Goal: Task Accomplishment & Management: Manage account settings

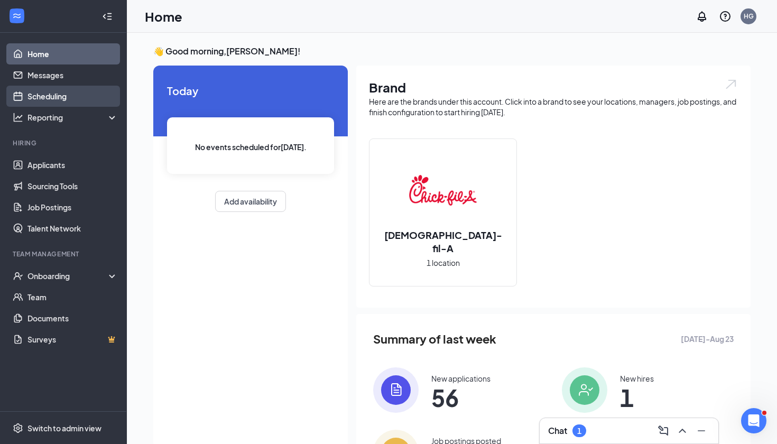
click at [68, 101] on link "Scheduling" at bounding box center [72, 96] width 90 height 21
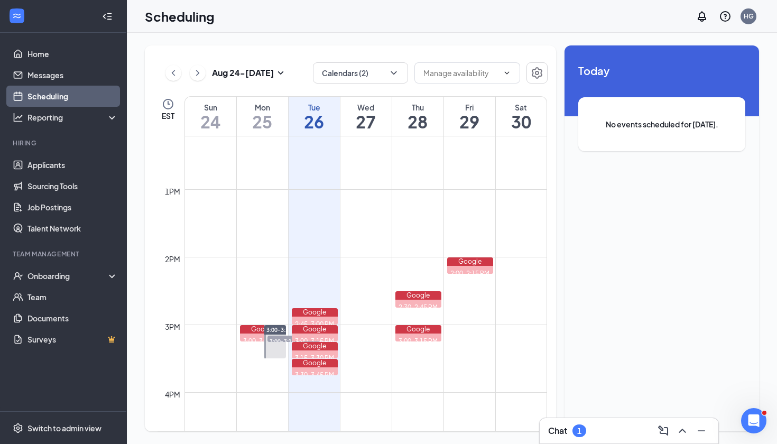
scroll to position [838, 0]
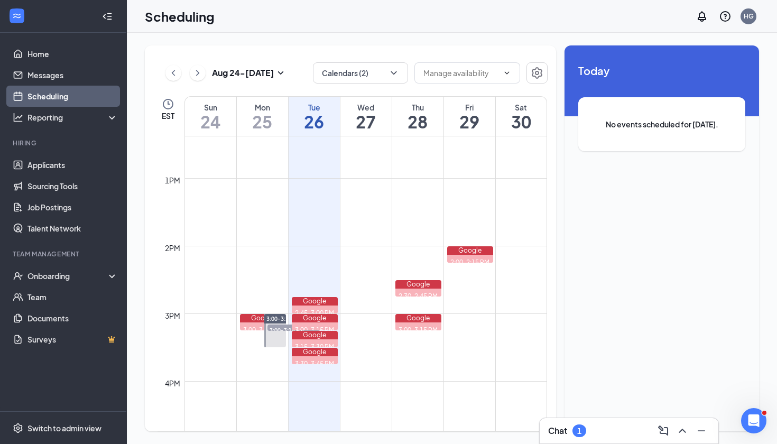
click at [586, 425] on div "Chat 1" at bounding box center [567, 431] width 38 height 13
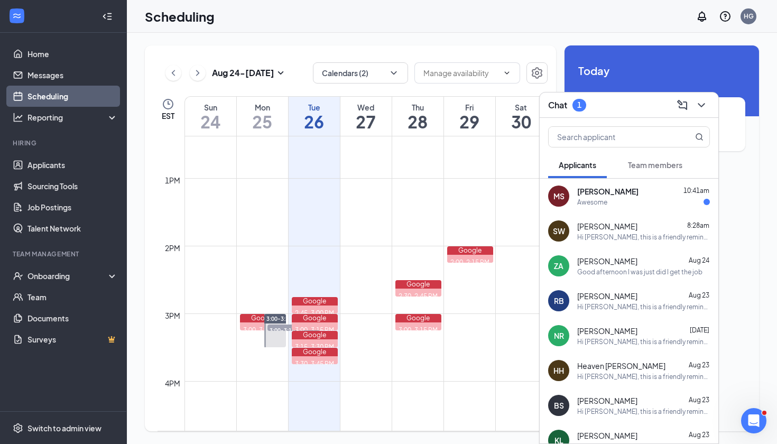
click at [663, 205] on div "Awesome" at bounding box center [643, 202] width 133 height 9
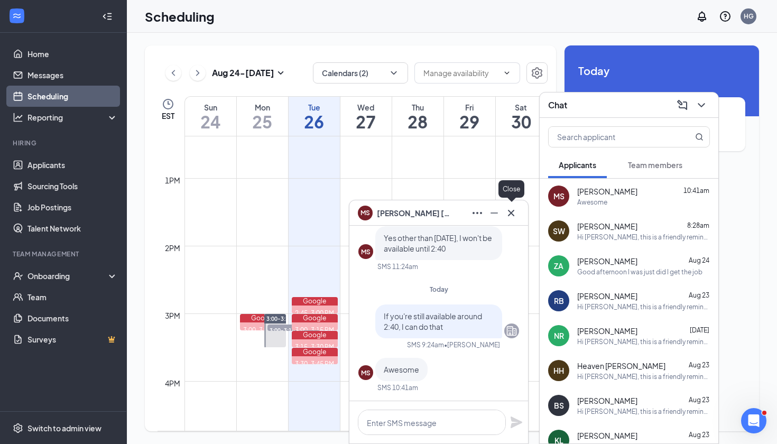
click at [510, 205] on button at bounding box center [511, 213] width 17 height 17
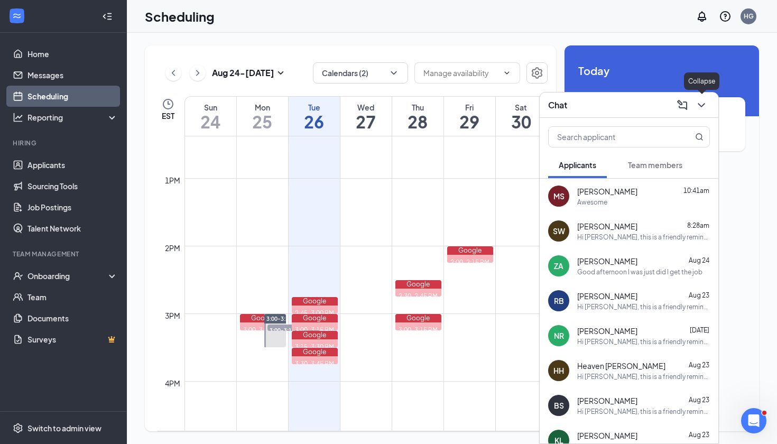
click at [707, 103] on icon "ChevronDown" at bounding box center [701, 105] width 13 height 13
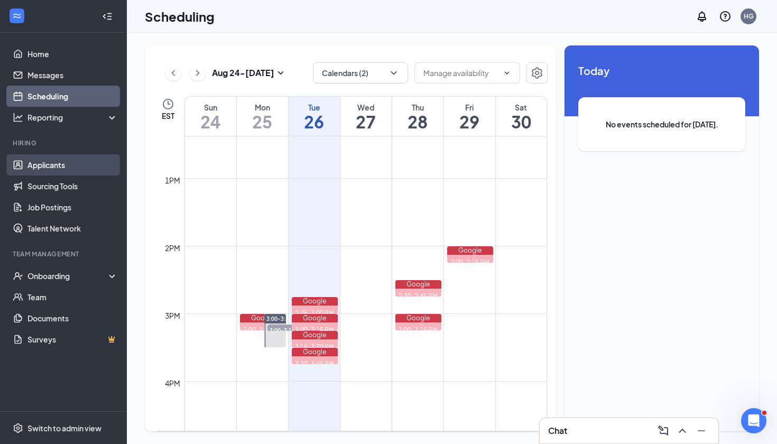
click at [67, 166] on link "Applicants" at bounding box center [72, 164] width 90 height 21
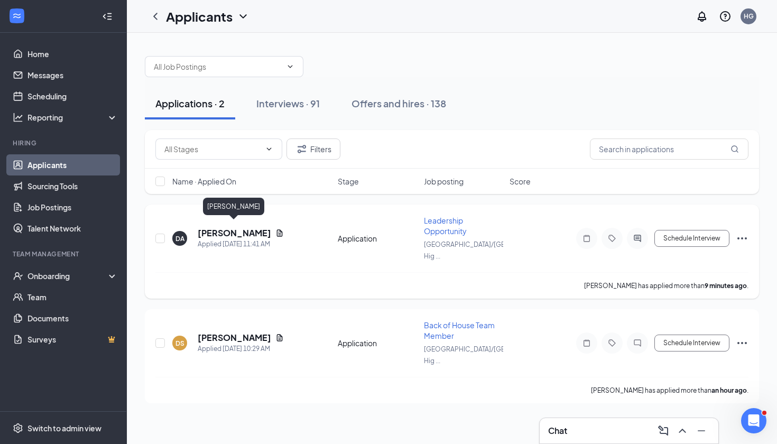
click at [236, 227] on h5 "[PERSON_NAME]" at bounding box center [235, 233] width 74 height 12
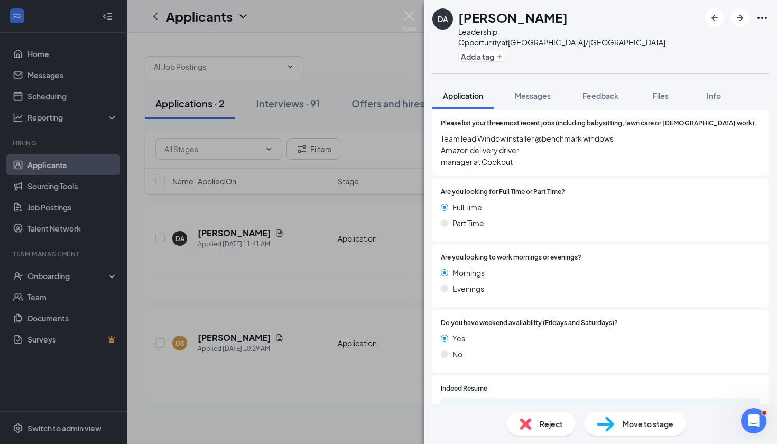
scroll to position [468, 0]
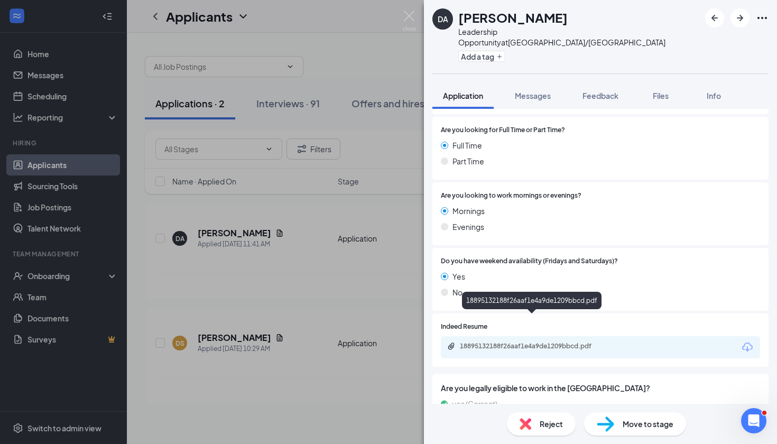
click at [532, 342] on div "18895132188f26aaf1e4a9de1209bbcd.pdf" at bounding box center [534, 346] width 148 height 8
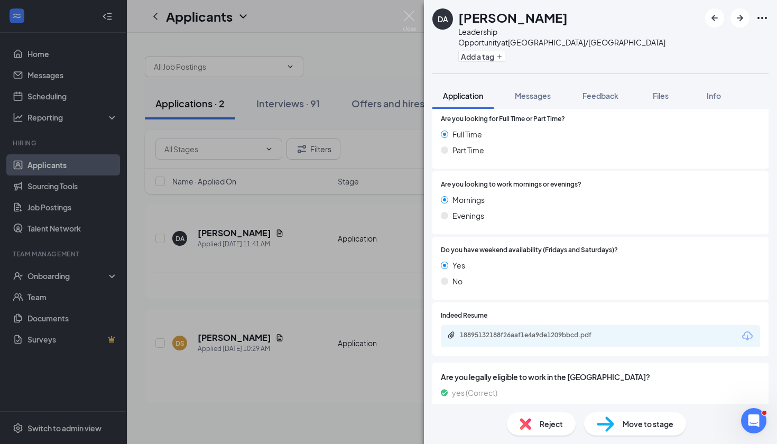
scroll to position [479, 0]
click at [621, 430] on div "Move to stage" at bounding box center [635, 423] width 102 height 23
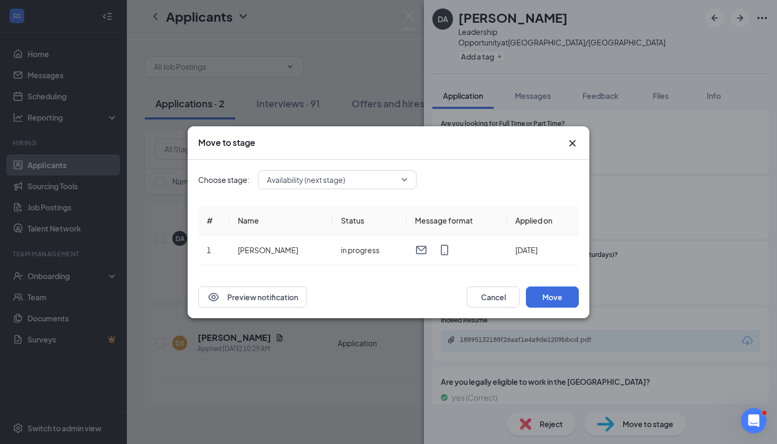
click at [363, 186] on span "Availability (next stage)" at bounding box center [332, 180] width 131 height 16
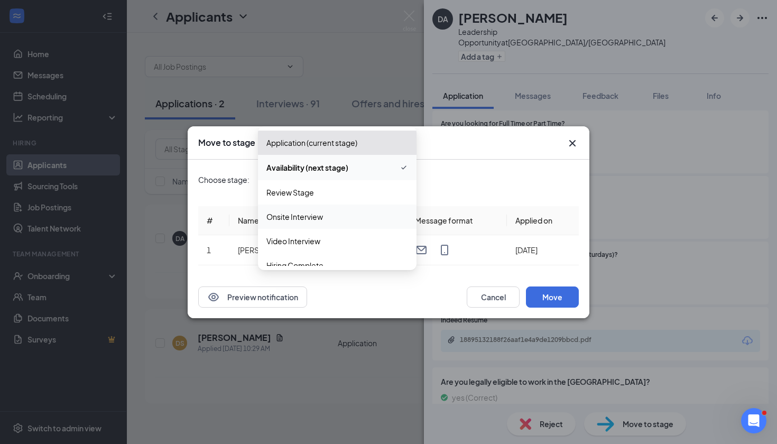
click at [346, 221] on span "Onsite Interview" at bounding box center [338, 217] width 142 height 12
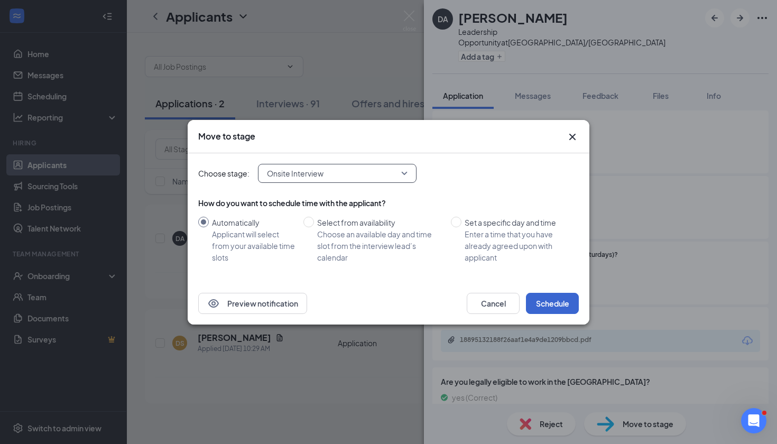
click at [551, 299] on button "Schedule" at bounding box center [552, 303] width 53 height 21
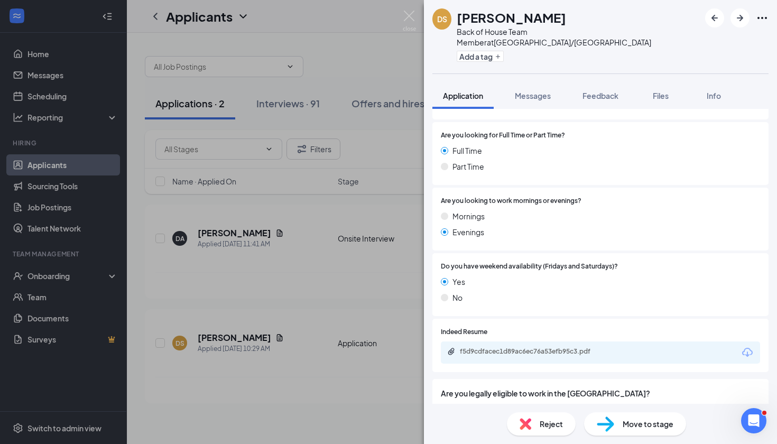
scroll to position [382, 0]
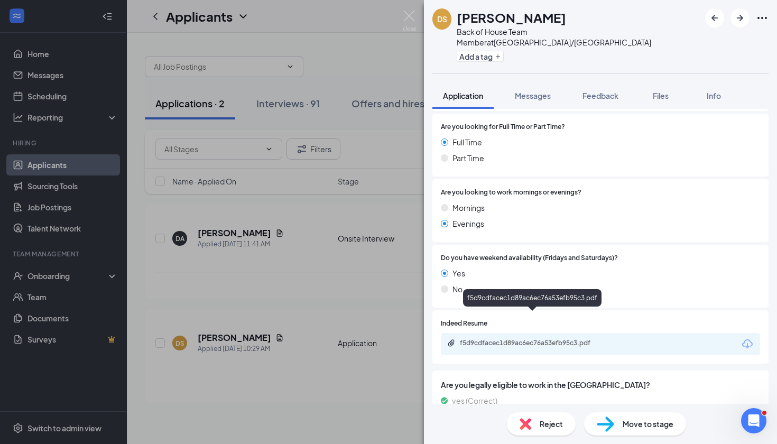
click at [545, 339] on div "f5d9cdfacec1d89ac6ec76a53efb95c3.pdf" at bounding box center [534, 343] width 148 height 8
click at [532, 427] on div "Reject" at bounding box center [541, 423] width 69 height 23
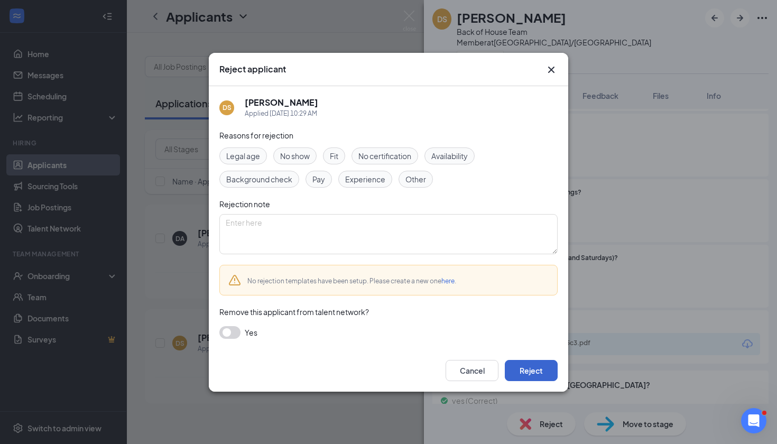
click at [526, 371] on button "Reject" at bounding box center [531, 370] width 53 height 21
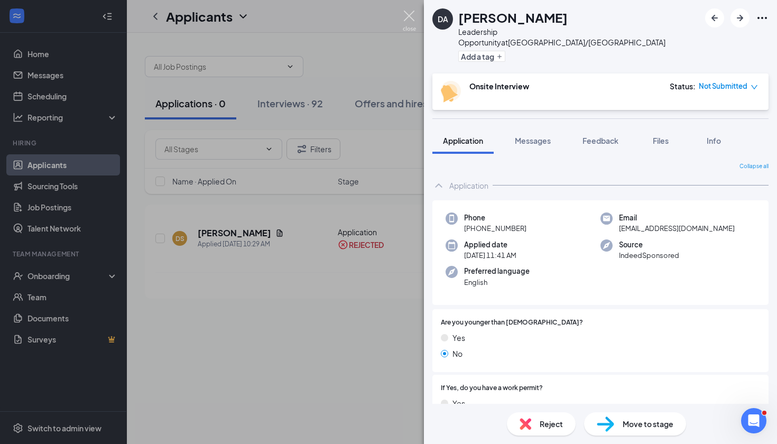
click at [407, 13] on img at bounding box center [409, 21] width 13 height 21
